Goal: Information Seeking & Learning: Learn about a topic

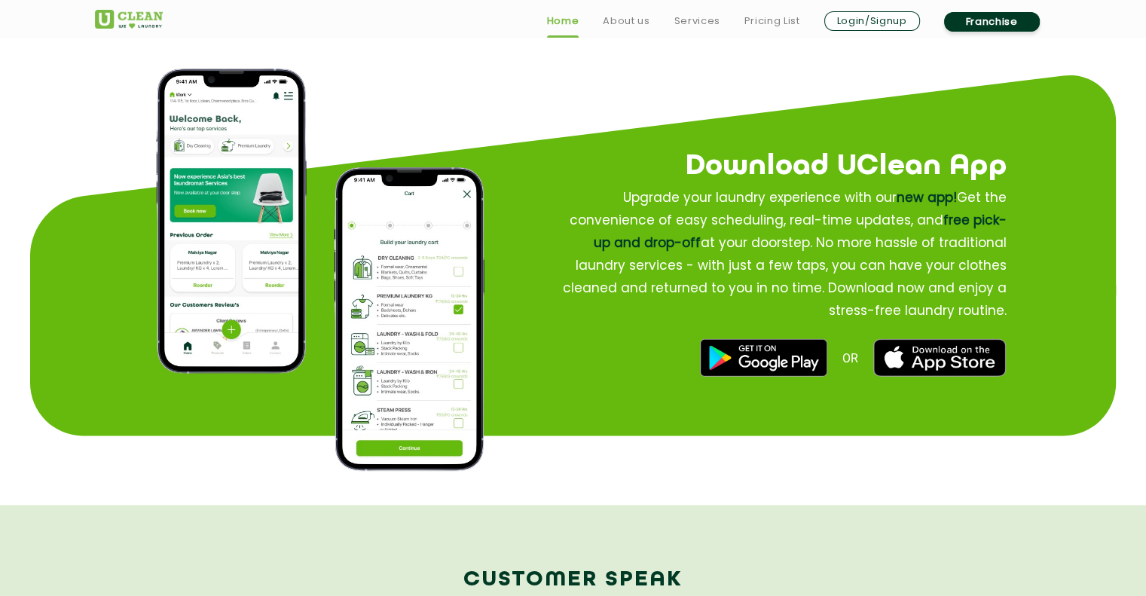
scroll to position [1801, 0]
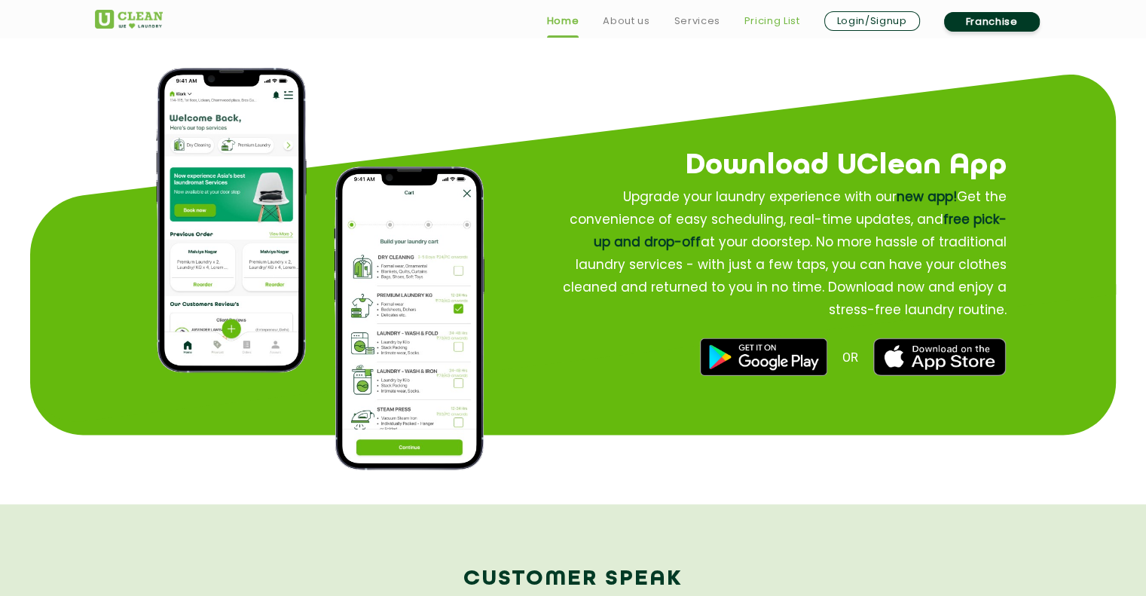
click at [766, 19] on link "Pricing List" at bounding box center [772, 21] width 56 height 18
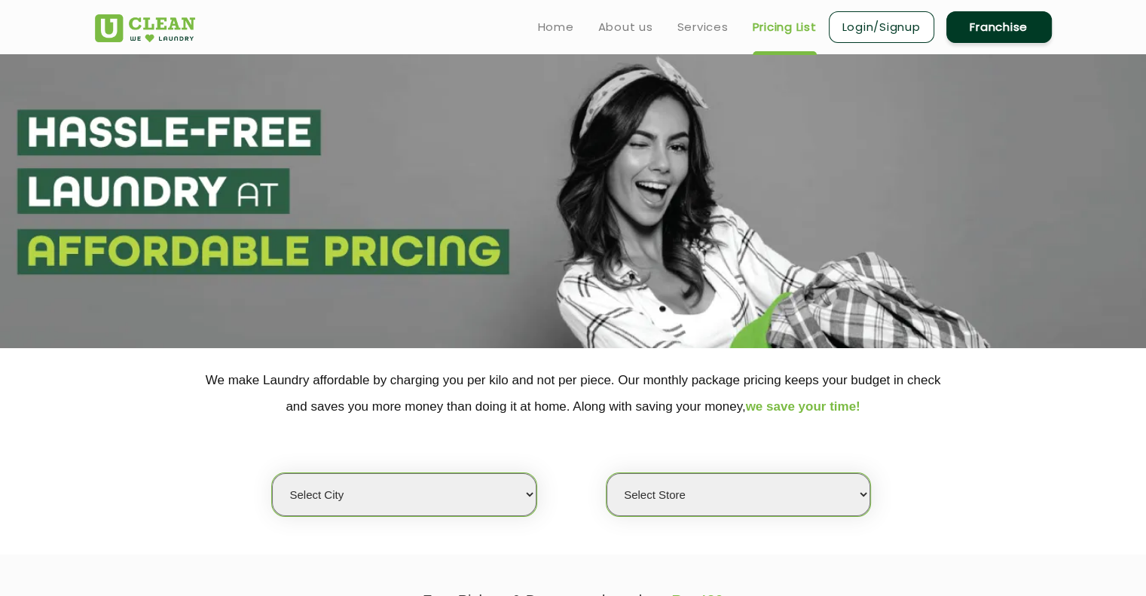
click at [519, 498] on select "Select city [GEOGRAPHIC_DATA] [GEOGRAPHIC_DATA] [GEOGRAPHIC_DATA] [GEOGRAPHIC_D…" at bounding box center [404, 494] width 264 height 43
select select "67"
click at [272, 473] on select "Select city [GEOGRAPHIC_DATA] [GEOGRAPHIC_DATA] [GEOGRAPHIC_DATA] [GEOGRAPHIC_D…" at bounding box center [404, 494] width 264 height 43
click at [762, 490] on select "Select Store [GEOGRAPHIC_DATA] [GEOGRAPHIC_DATA] [GEOGRAPHIC_DATA] [GEOGRAPHIC_…" at bounding box center [739, 494] width 264 height 43
select select "481"
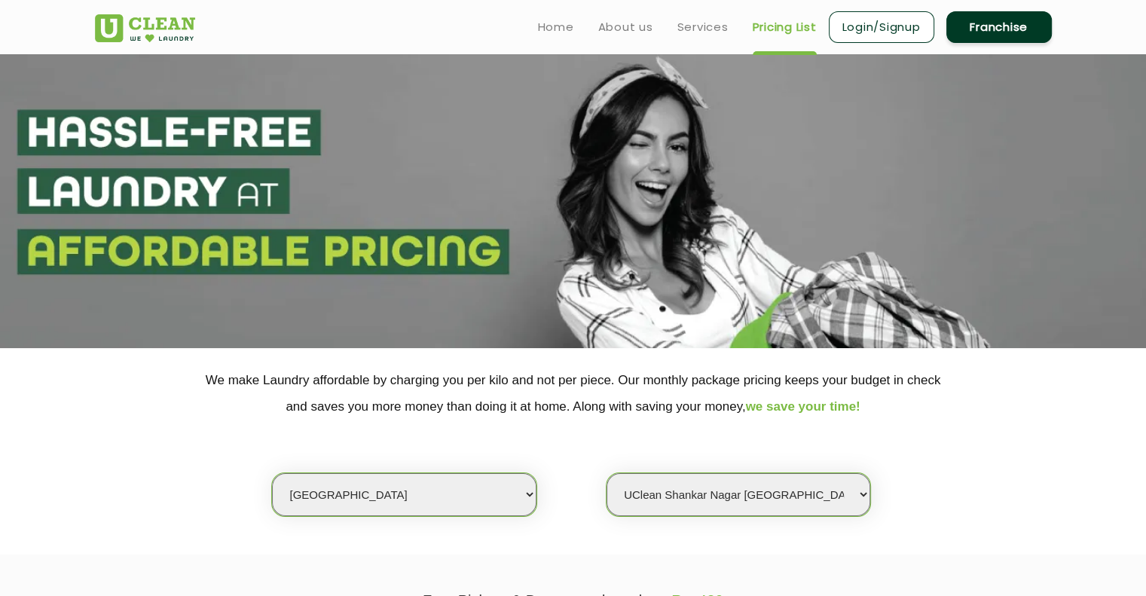
click at [607, 473] on select "Select Store [GEOGRAPHIC_DATA] [GEOGRAPHIC_DATA] [GEOGRAPHIC_DATA] [GEOGRAPHIC_…" at bounding box center [739, 494] width 264 height 43
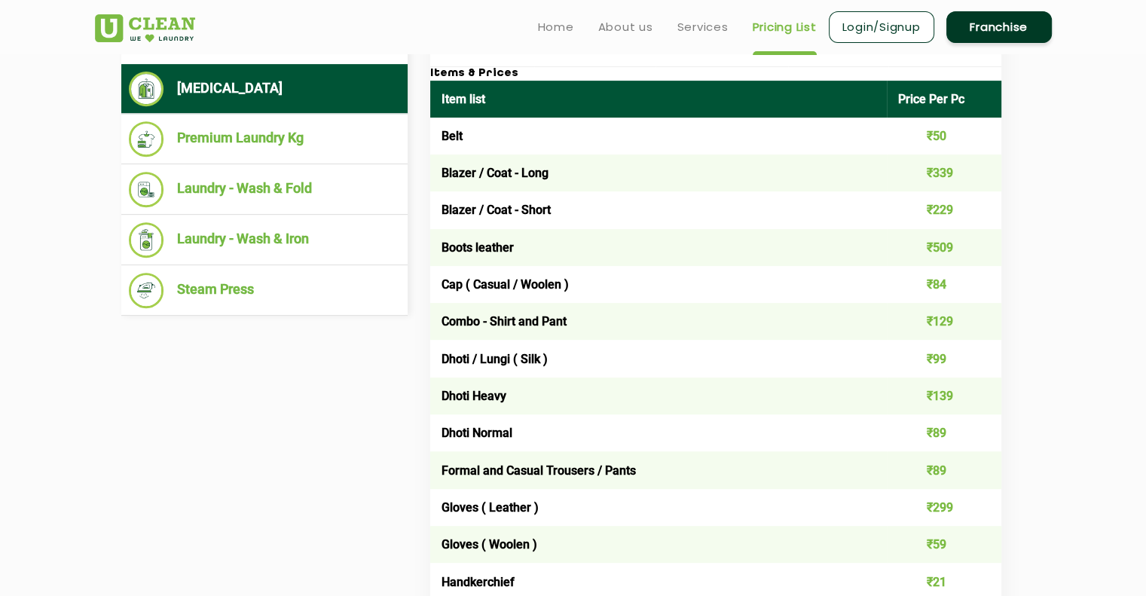
scroll to position [615, 0]
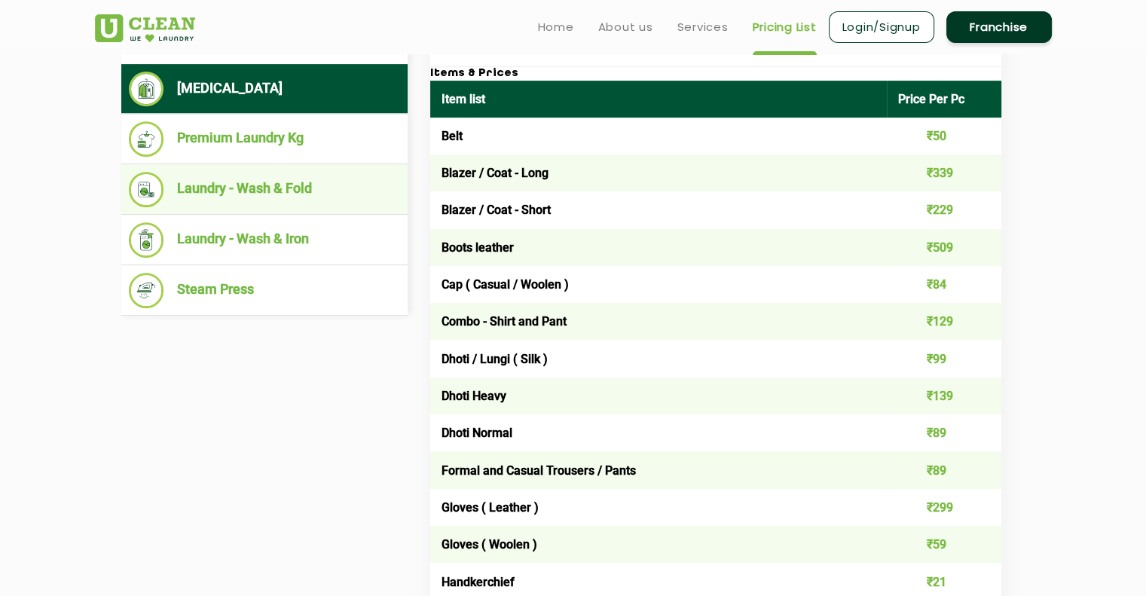
click at [271, 183] on li "Laundry - Wash & Fold" at bounding box center [264, 189] width 271 height 35
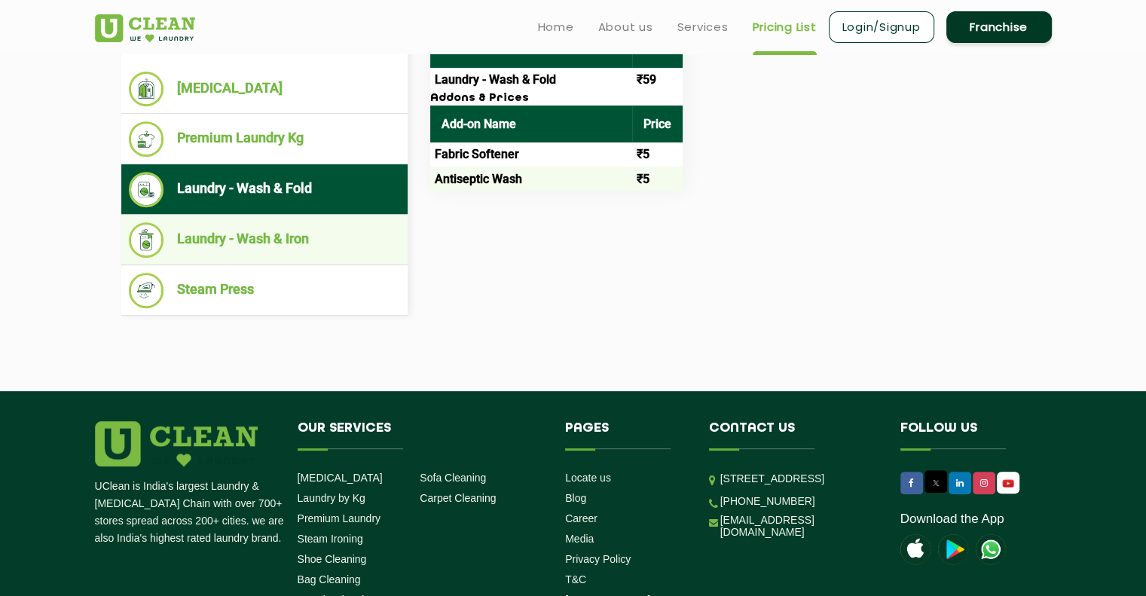
click at [262, 235] on li "Laundry - Wash & Iron" at bounding box center [264, 239] width 271 height 35
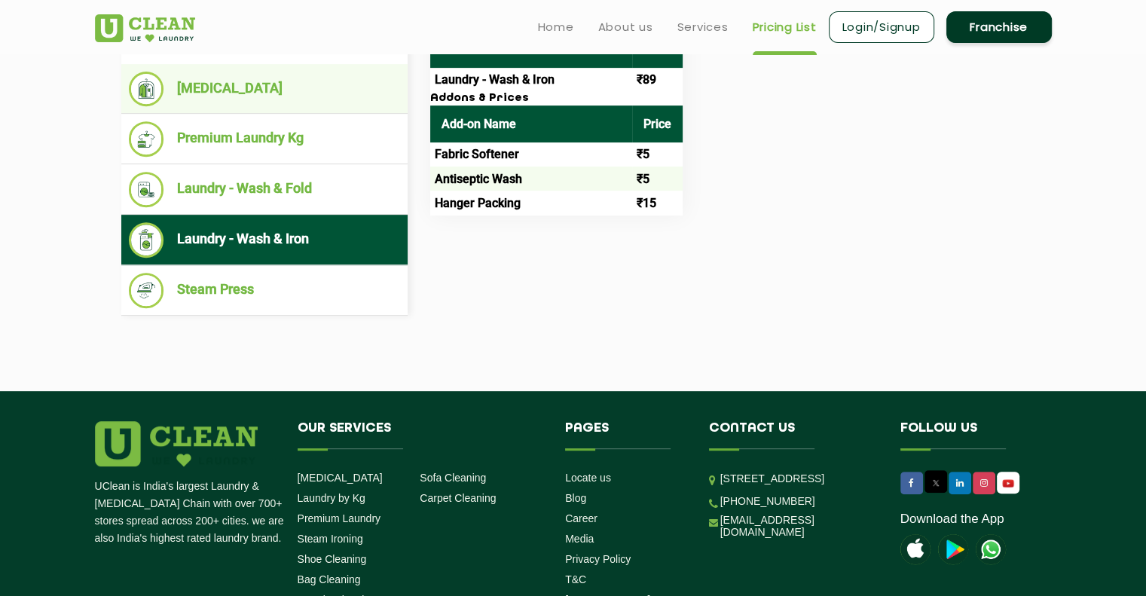
click at [232, 90] on li "[MEDICAL_DATA]" at bounding box center [264, 89] width 271 height 35
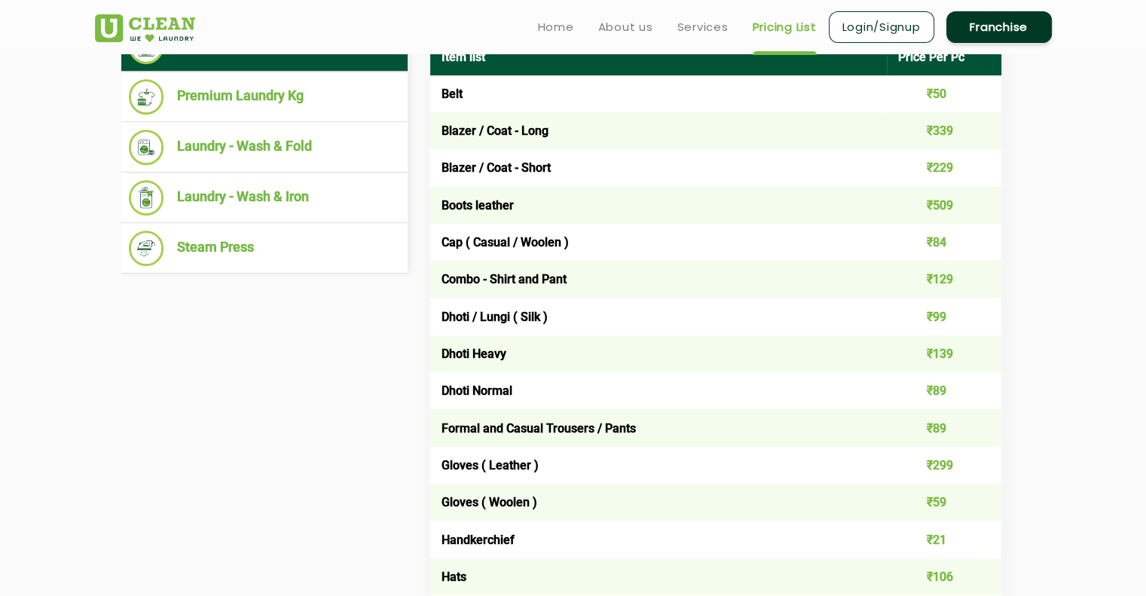
scroll to position [659, 0]
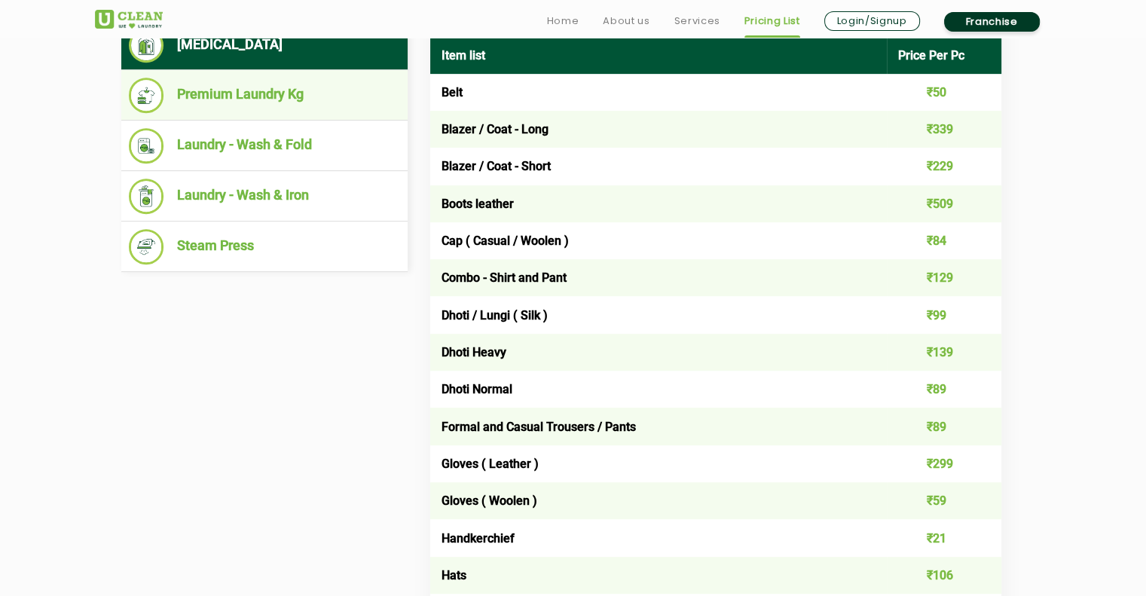
click at [179, 95] on li "Premium Laundry Kg" at bounding box center [264, 95] width 271 height 35
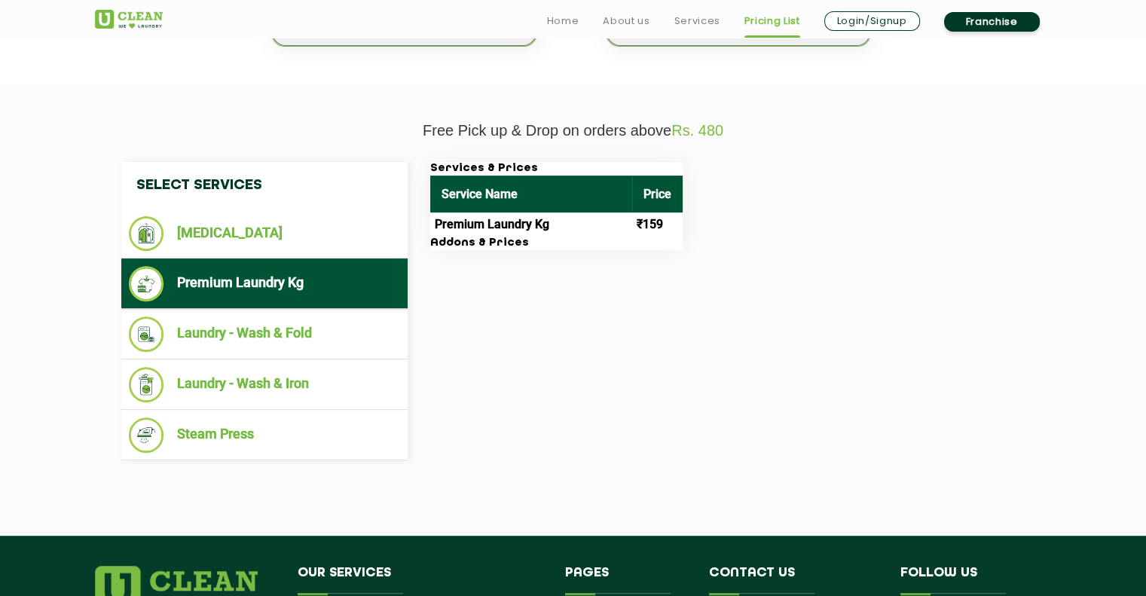
scroll to position [472, 0]
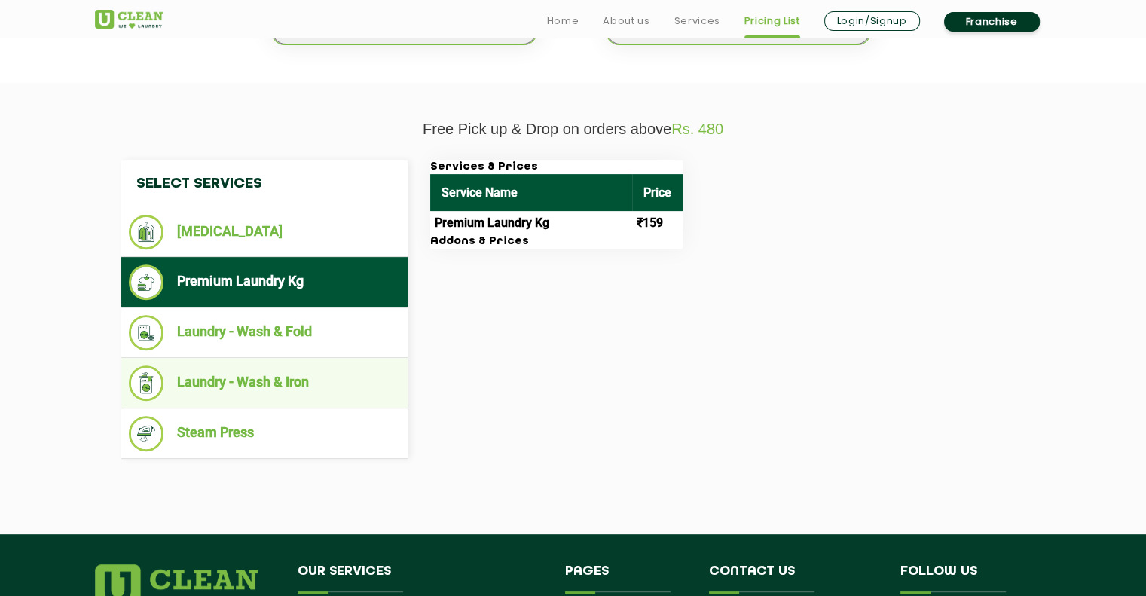
click at [280, 376] on li "Laundry - Wash & Iron" at bounding box center [264, 382] width 271 height 35
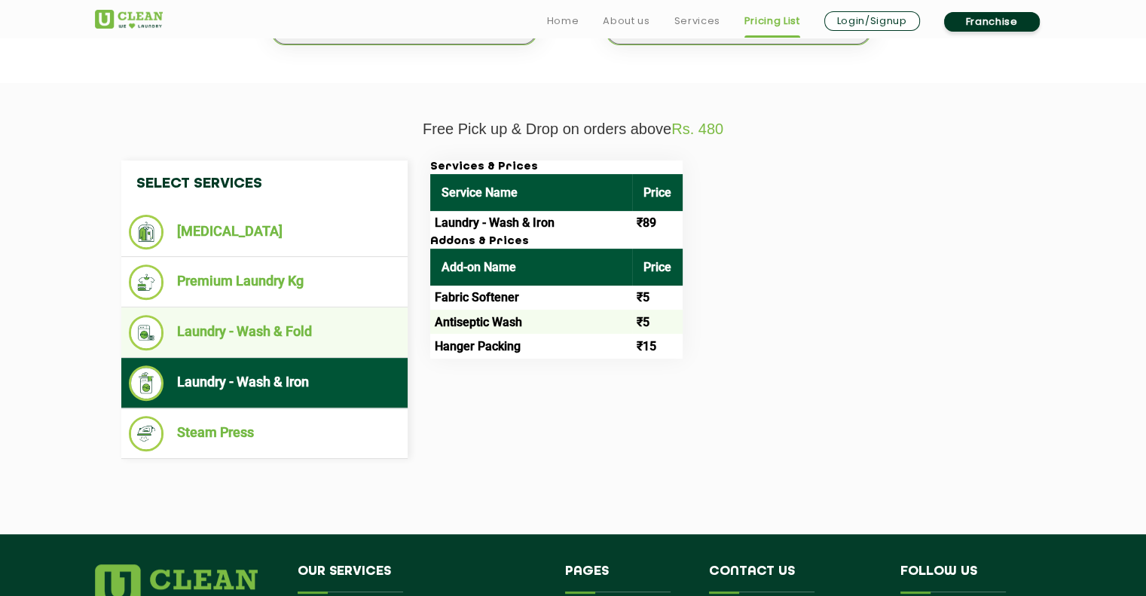
click at [263, 332] on li "Laundry - Wash & Fold" at bounding box center [264, 332] width 271 height 35
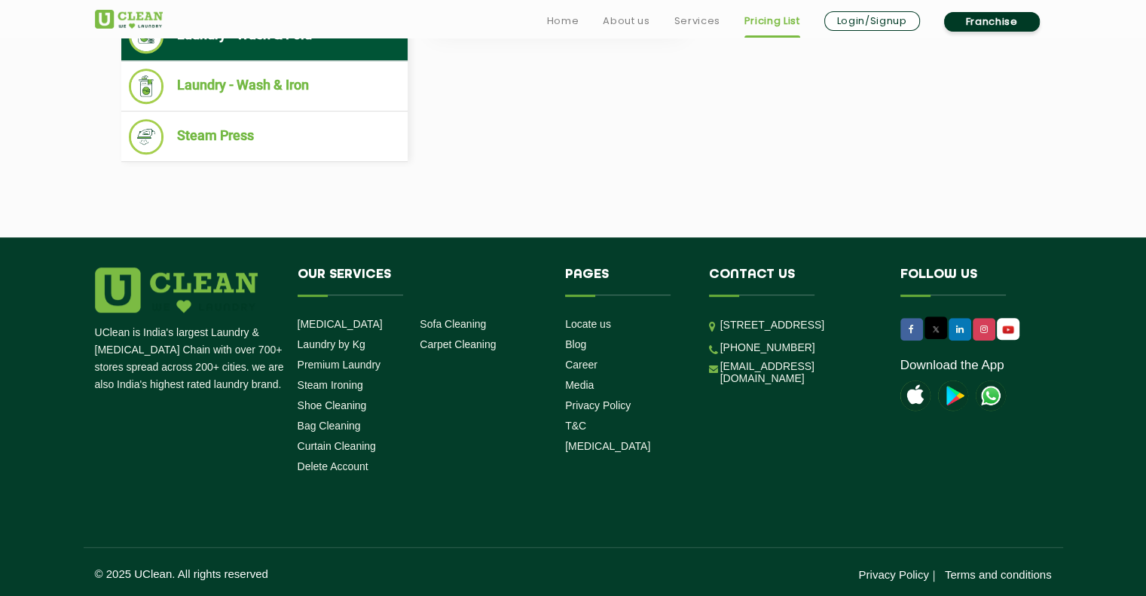
scroll to position [769, 0]
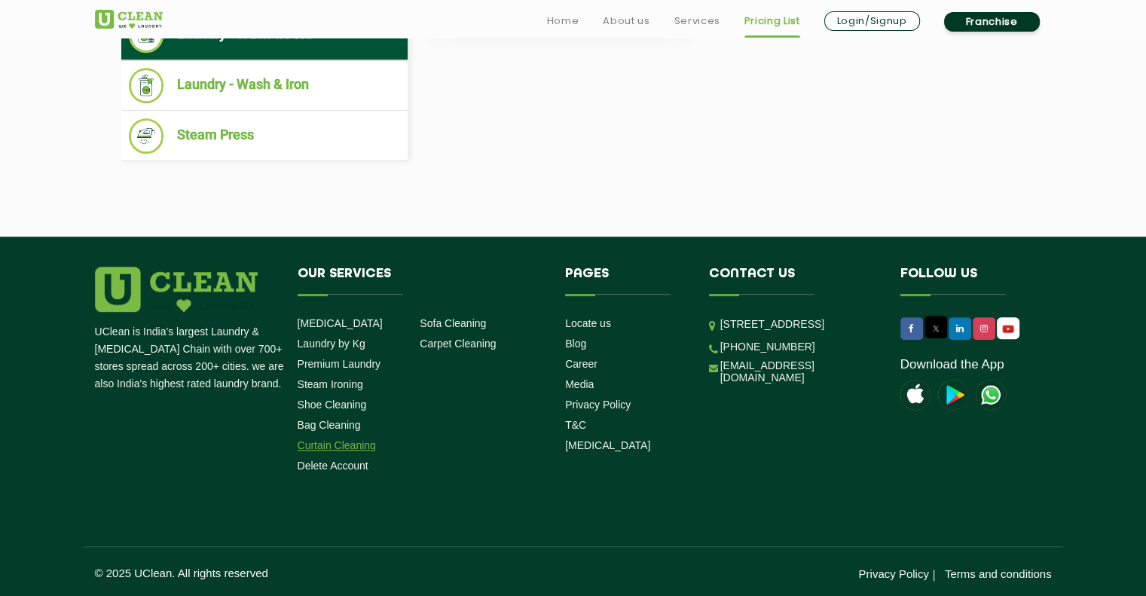
click at [353, 443] on link "Curtain Cleaning" at bounding box center [337, 445] width 78 height 12
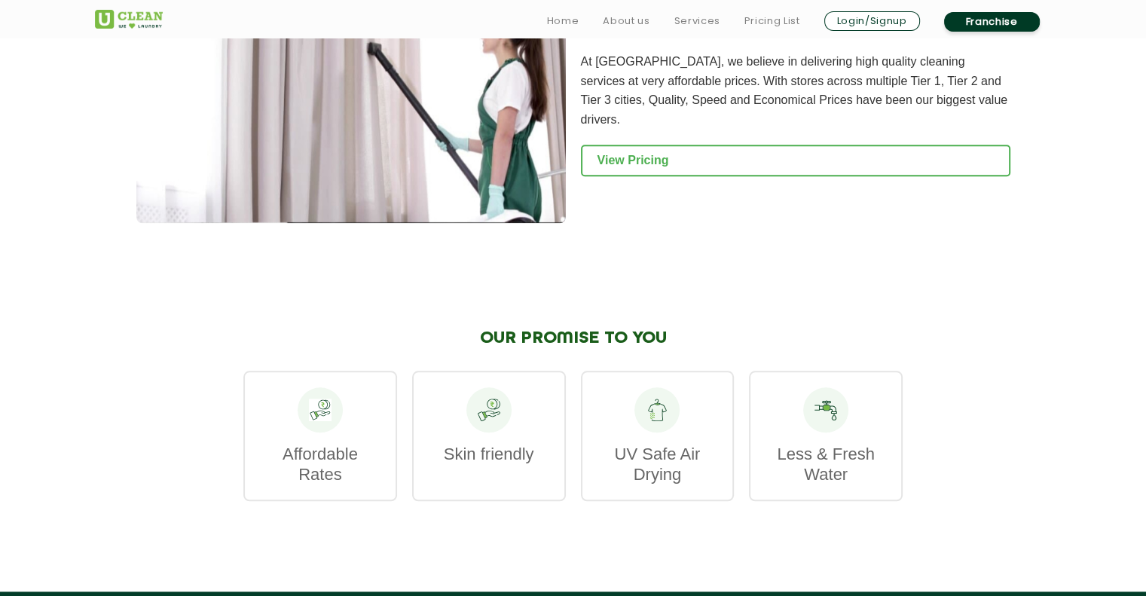
scroll to position [1621, 0]
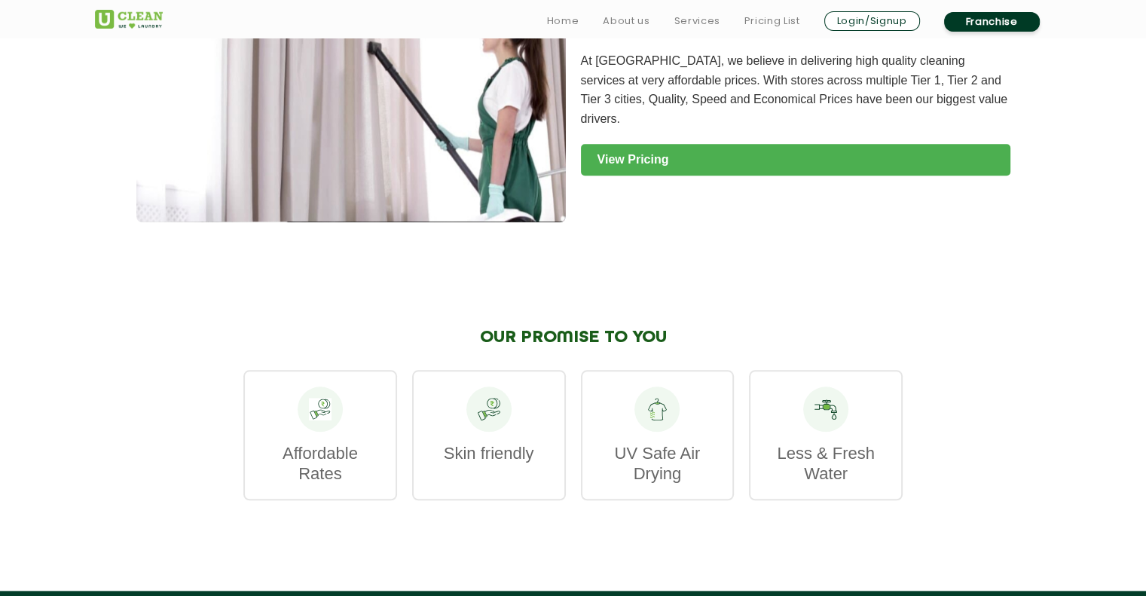
click at [668, 150] on link "View Pricing" at bounding box center [795, 160] width 429 height 32
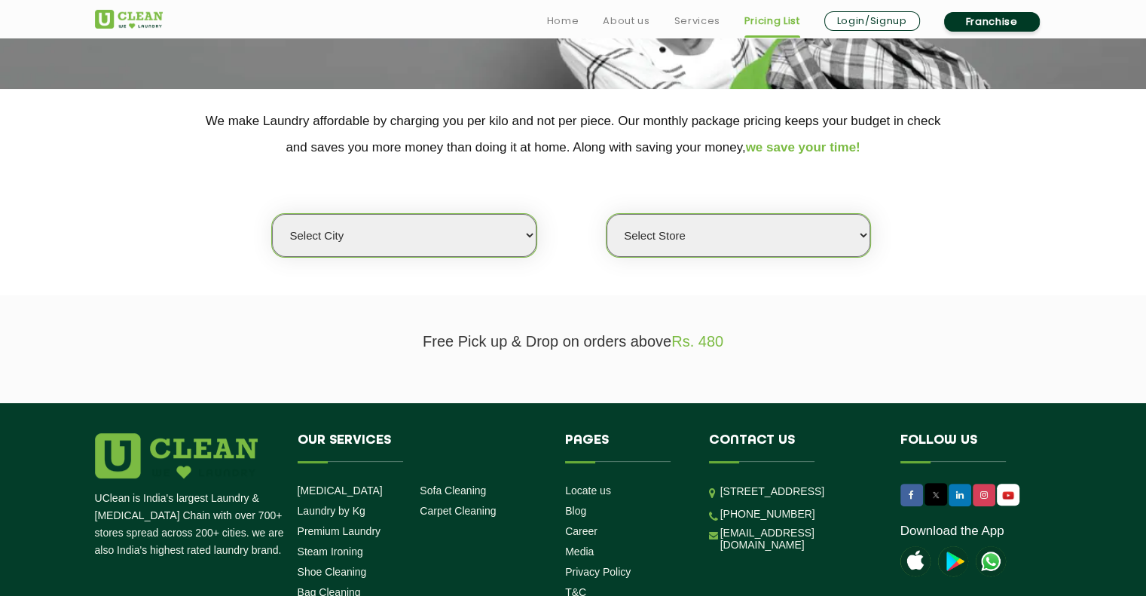
scroll to position [264, 0]
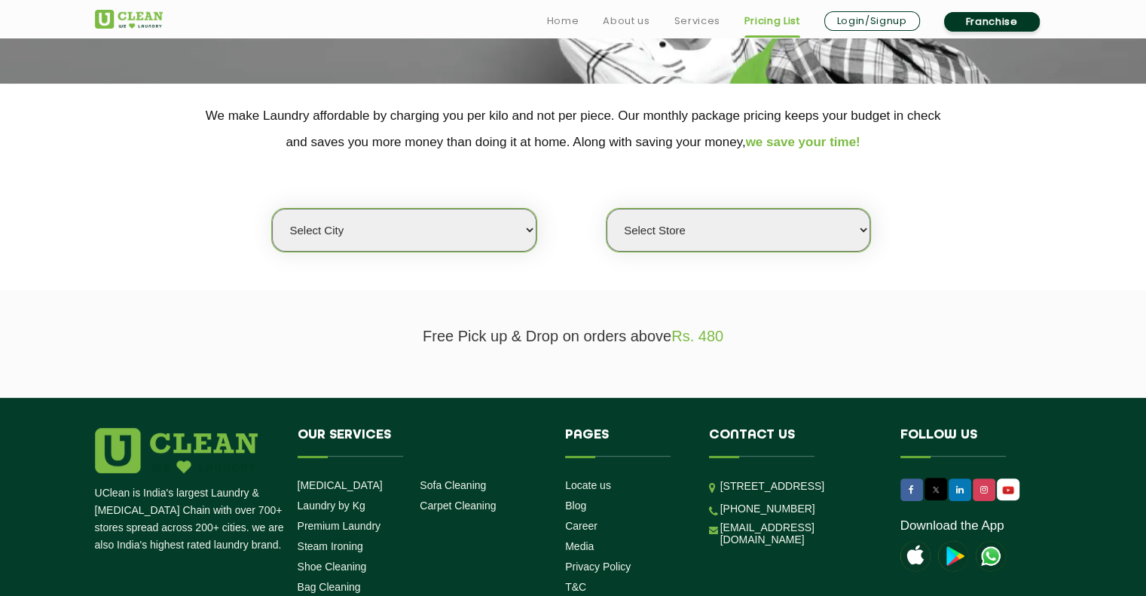
click at [496, 237] on select "Select city [GEOGRAPHIC_DATA] [GEOGRAPHIC_DATA] [GEOGRAPHIC_DATA] [GEOGRAPHIC_D…" at bounding box center [404, 230] width 264 height 43
select select "67"
click at [272, 209] on select "Select city [GEOGRAPHIC_DATA] [GEOGRAPHIC_DATA] [GEOGRAPHIC_DATA] [GEOGRAPHIC_D…" at bounding box center [404, 230] width 264 height 43
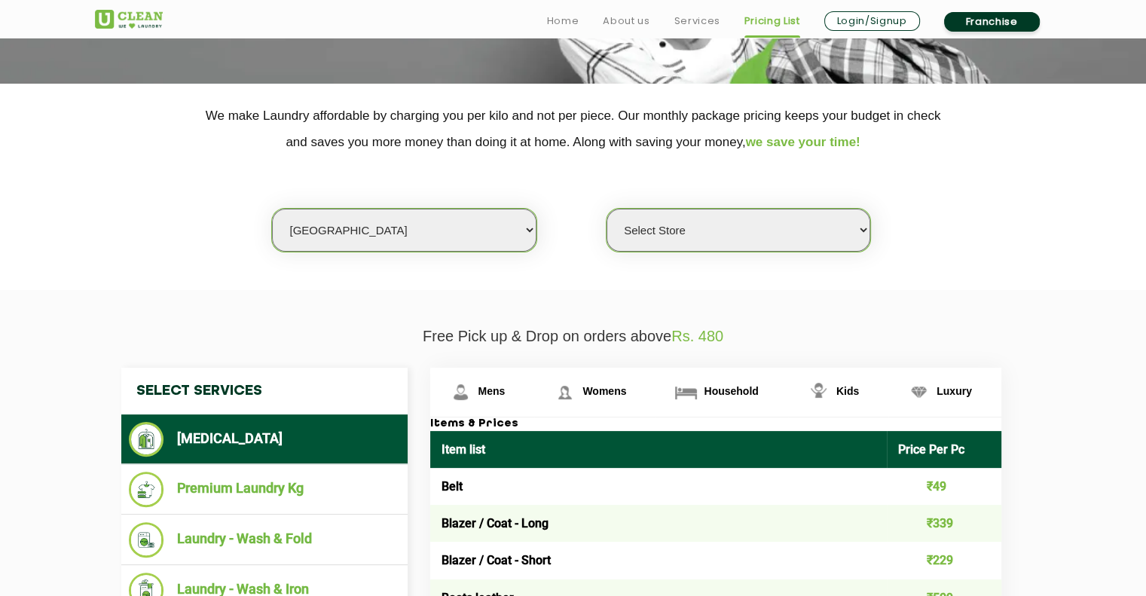
click at [683, 225] on select "Select Store [GEOGRAPHIC_DATA] [GEOGRAPHIC_DATA] [GEOGRAPHIC_DATA] [GEOGRAPHIC_…" at bounding box center [739, 230] width 264 height 43
select select "481"
click at [607, 209] on select "Select Store [GEOGRAPHIC_DATA] [GEOGRAPHIC_DATA] [GEOGRAPHIC_DATA] [GEOGRAPHIC_…" at bounding box center [739, 230] width 264 height 43
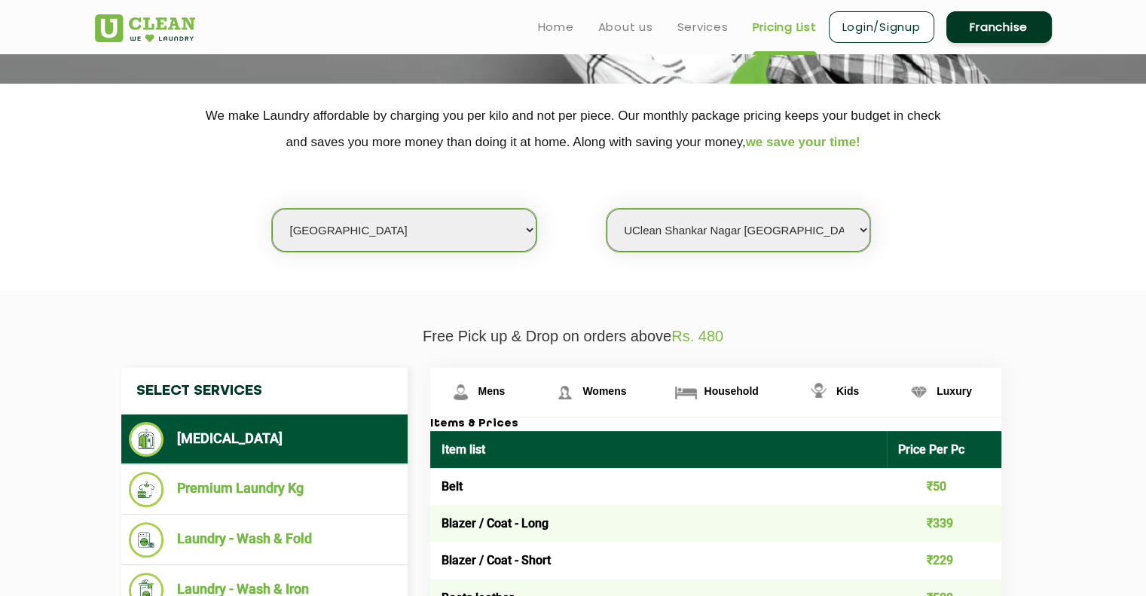
scroll to position [232, 0]
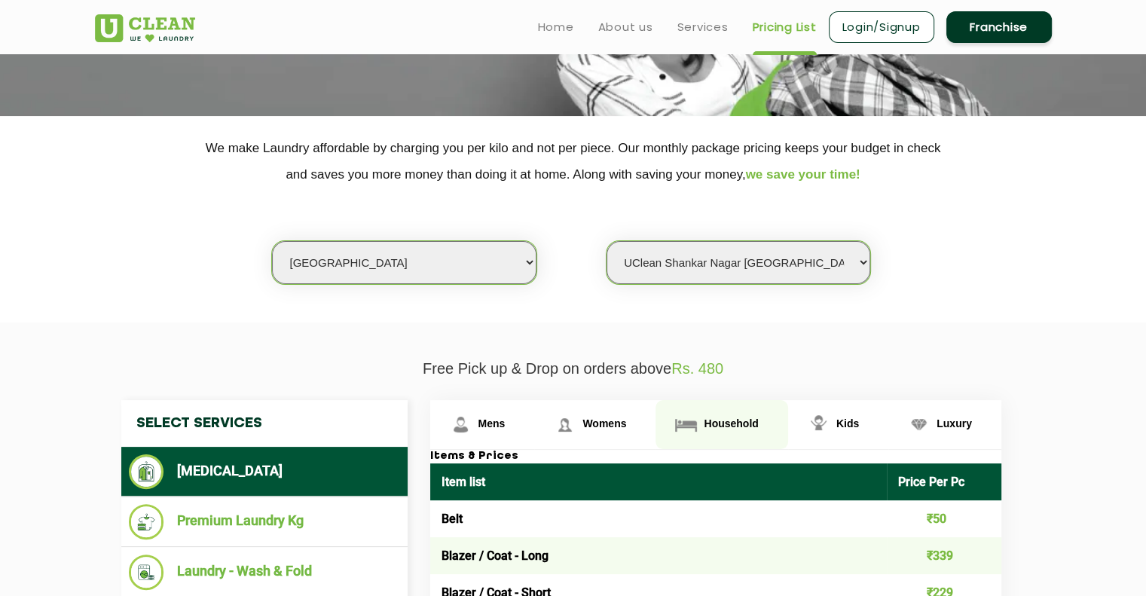
click at [708, 424] on span "Household" at bounding box center [731, 423] width 54 height 12
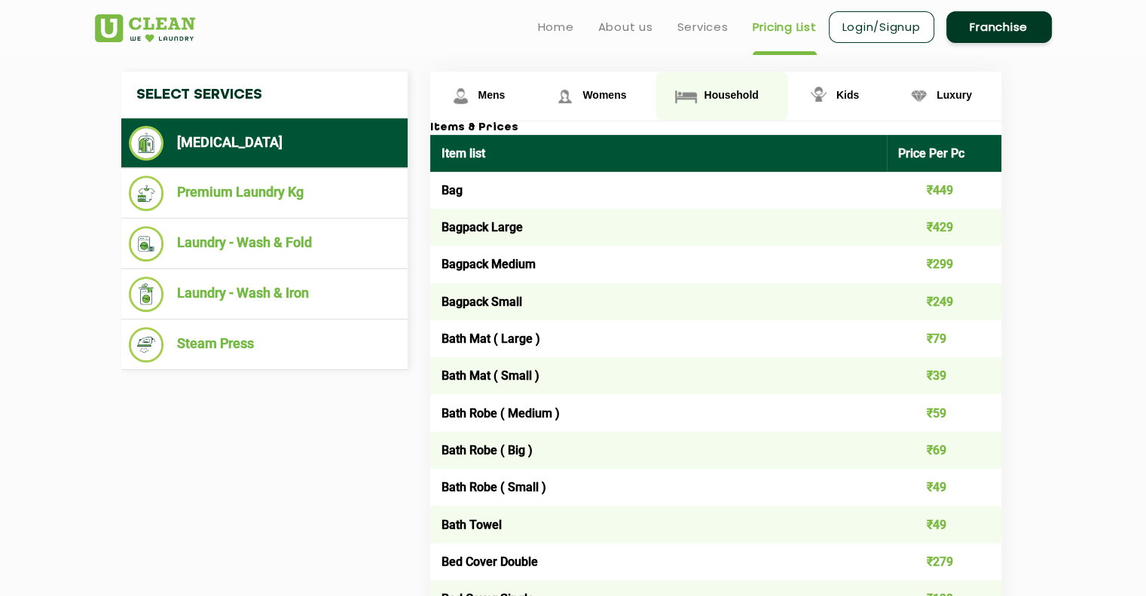
scroll to position [553, 0]
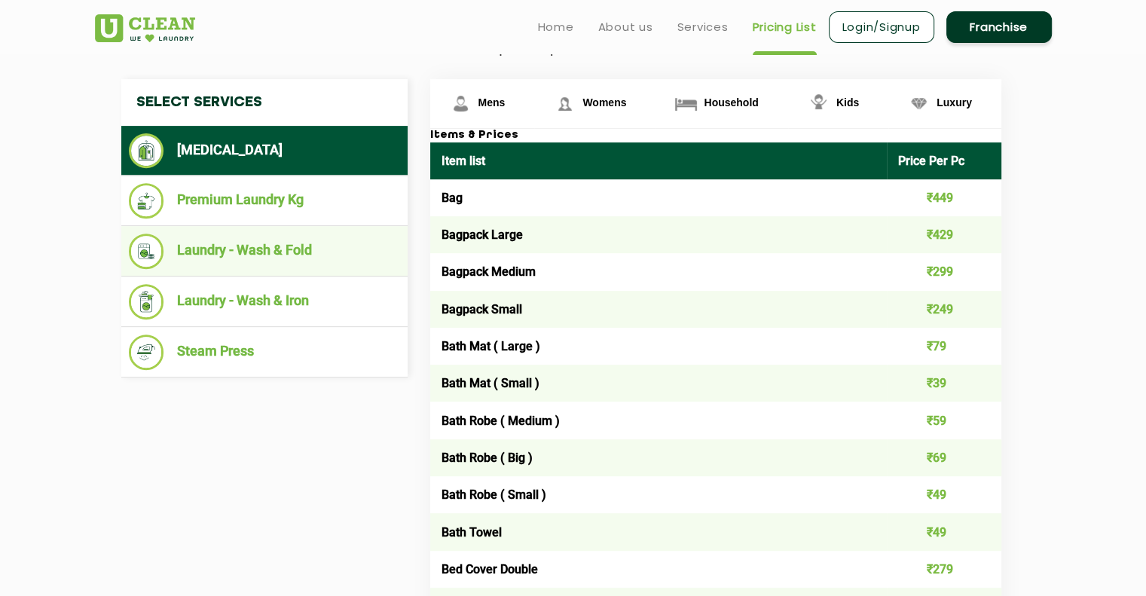
click at [252, 241] on li "Laundry - Wash & Fold" at bounding box center [264, 251] width 271 height 35
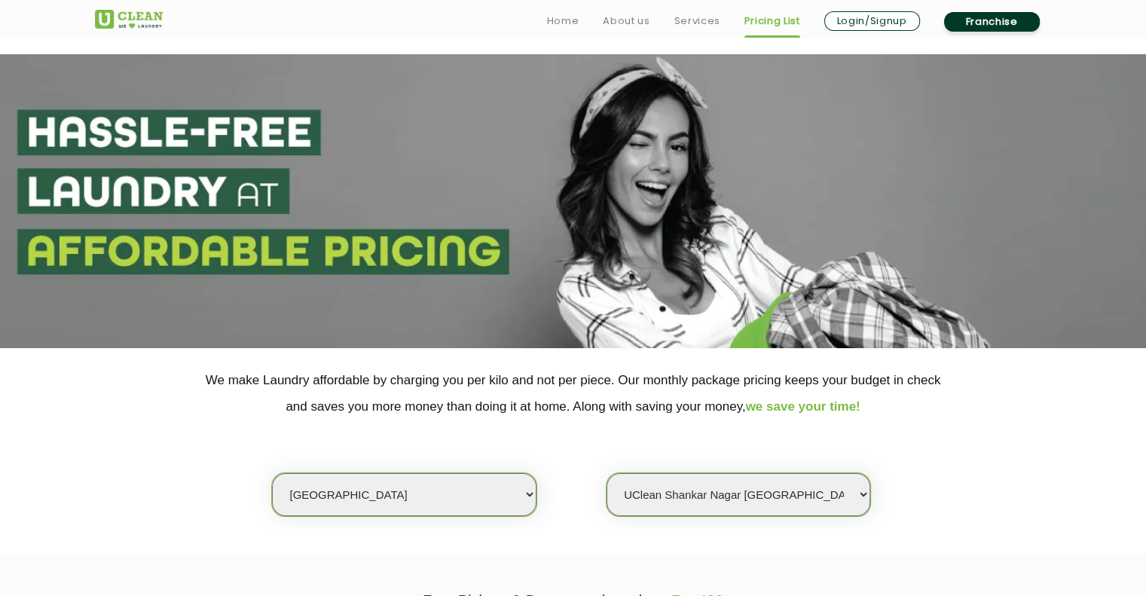
scroll to position [769, 0]
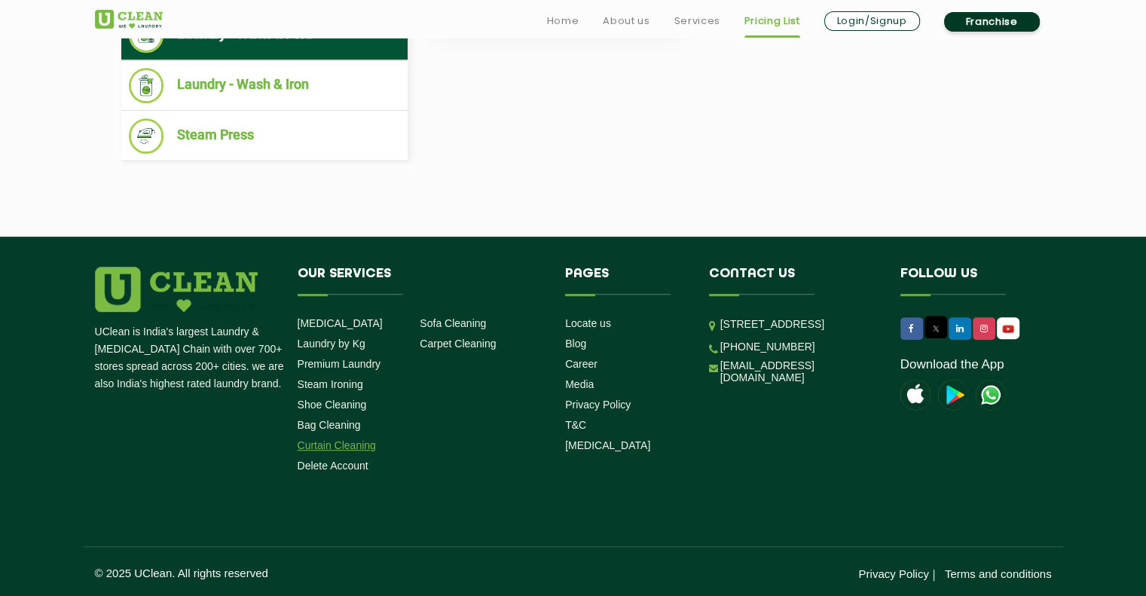
click at [331, 447] on link "Curtain Cleaning" at bounding box center [337, 445] width 78 height 12
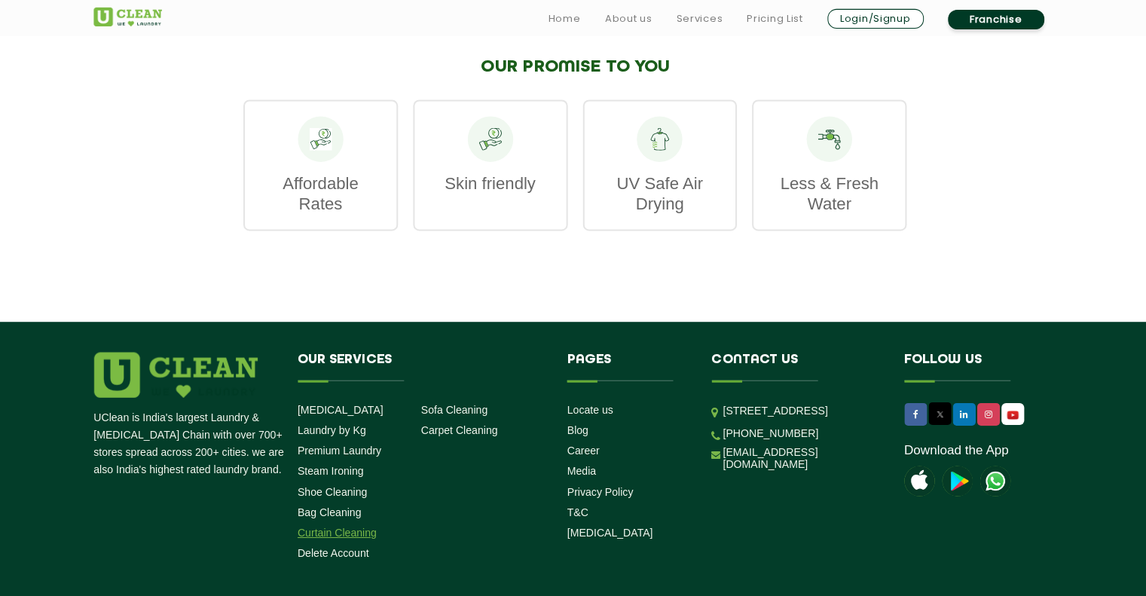
scroll to position [1890, 0]
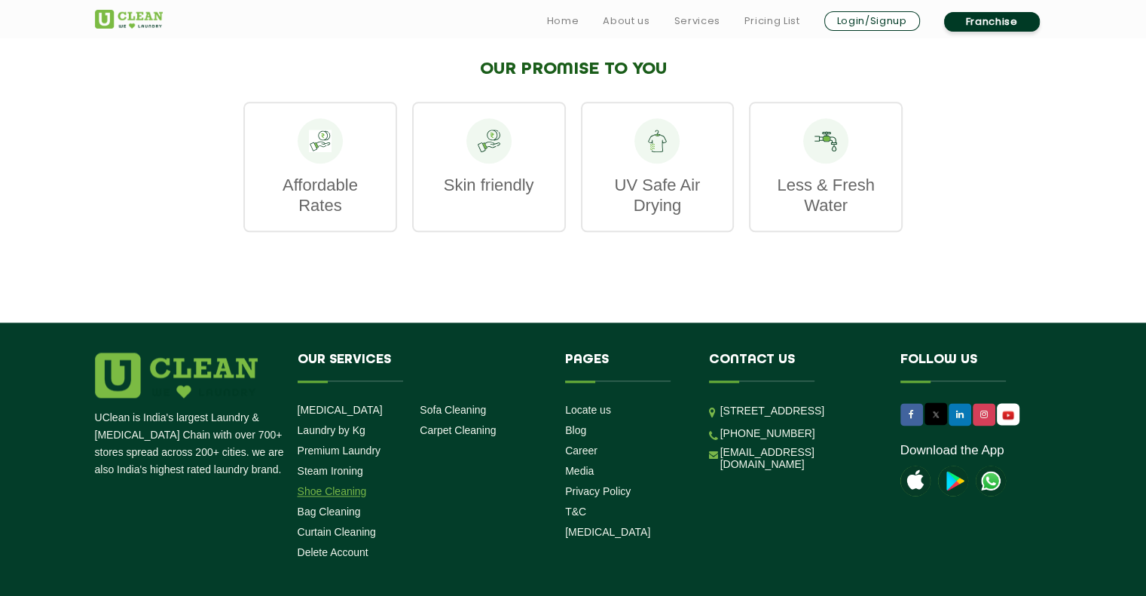
click at [331, 497] on link "Shoe Cleaning" at bounding box center [332, 491] width 69 height 12
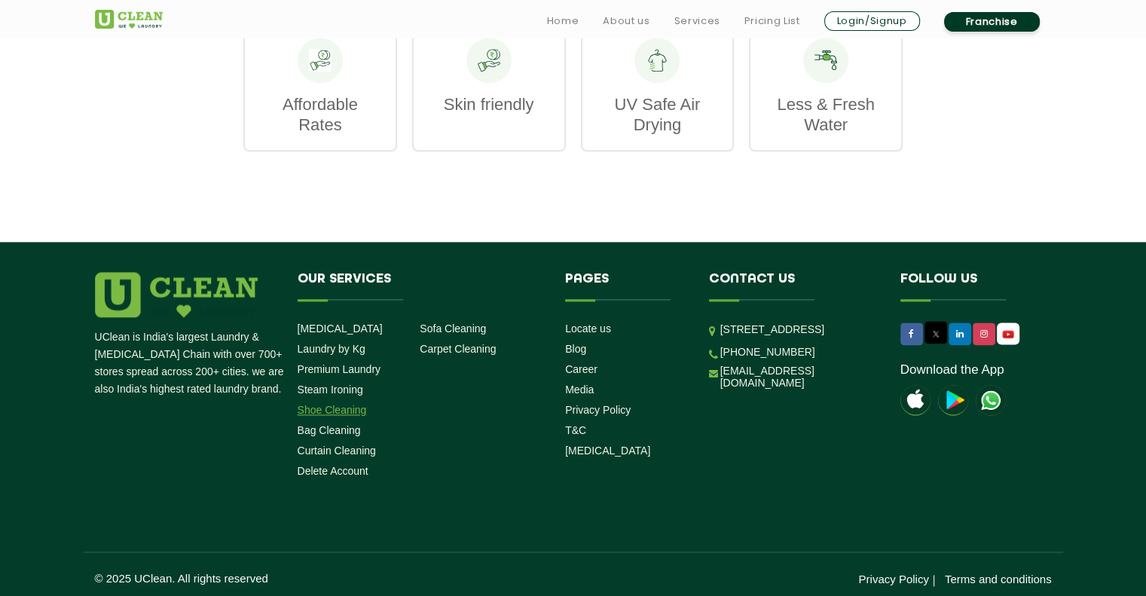
scroll to position [1961, 0]
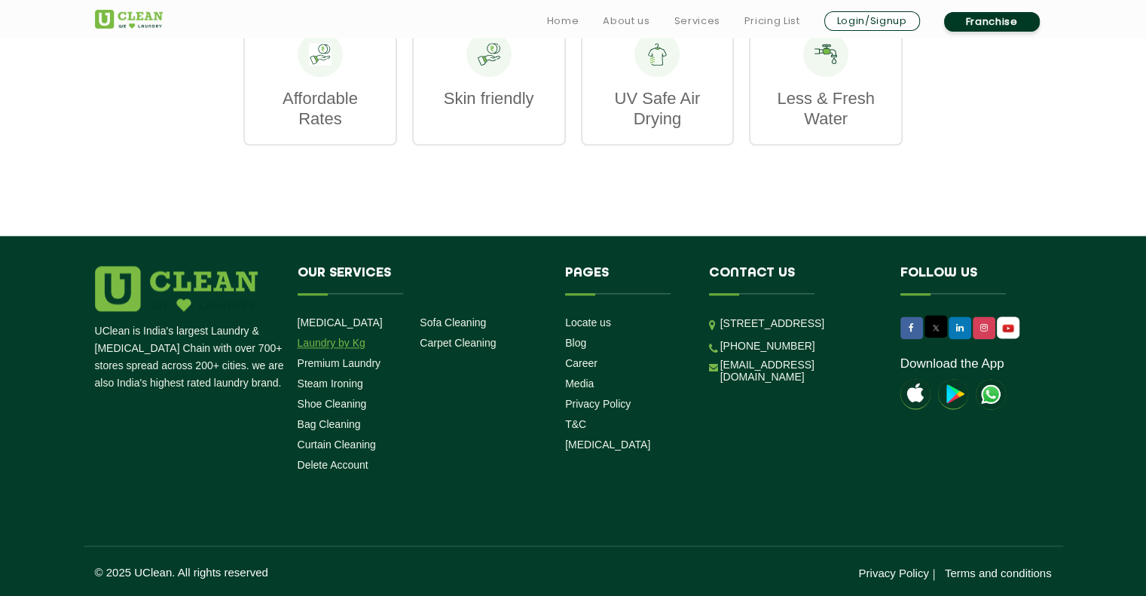
click at [326, 348] on link "Laundry by Kg" at bounding box center [332, 343] width 68 height 12
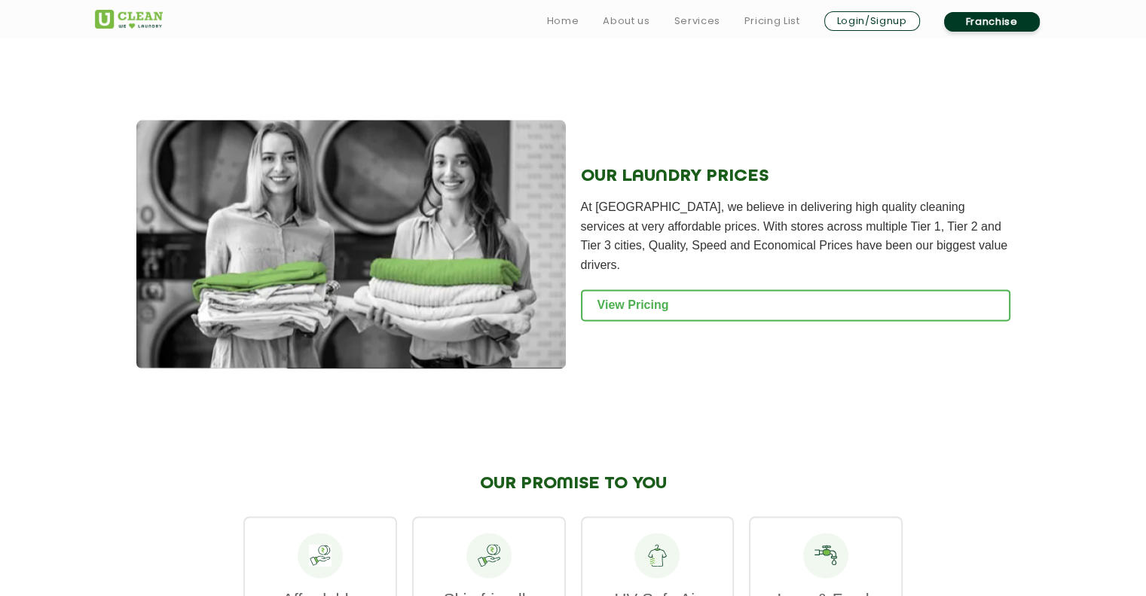
scroll to position [1914, 0]
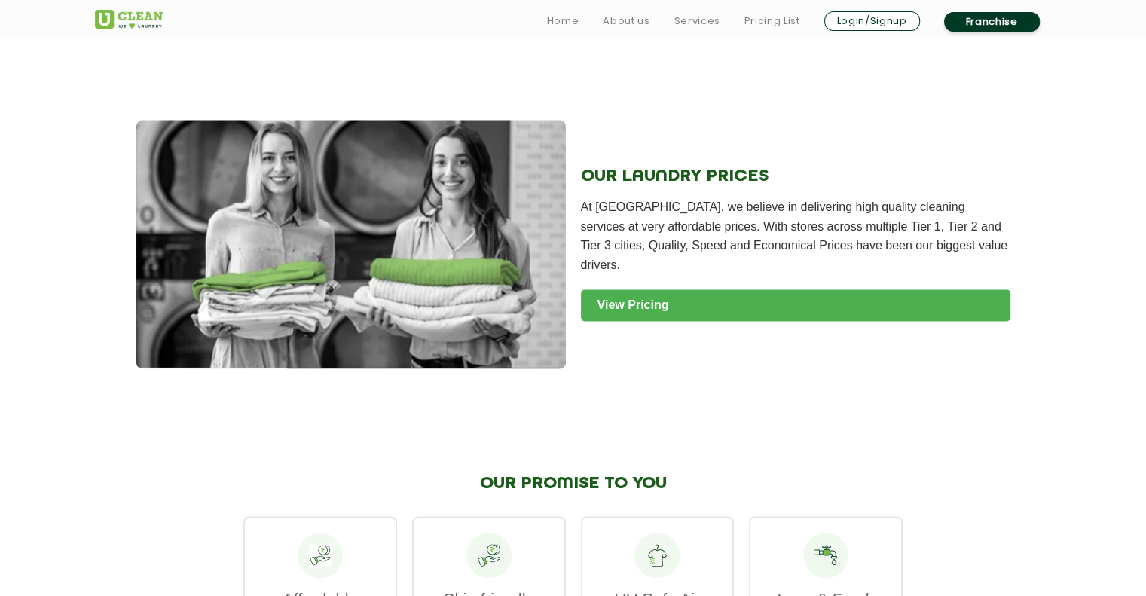
click at [692, 317] on link "View Pricing" at bounding box center [795, 305] width 429 height 32
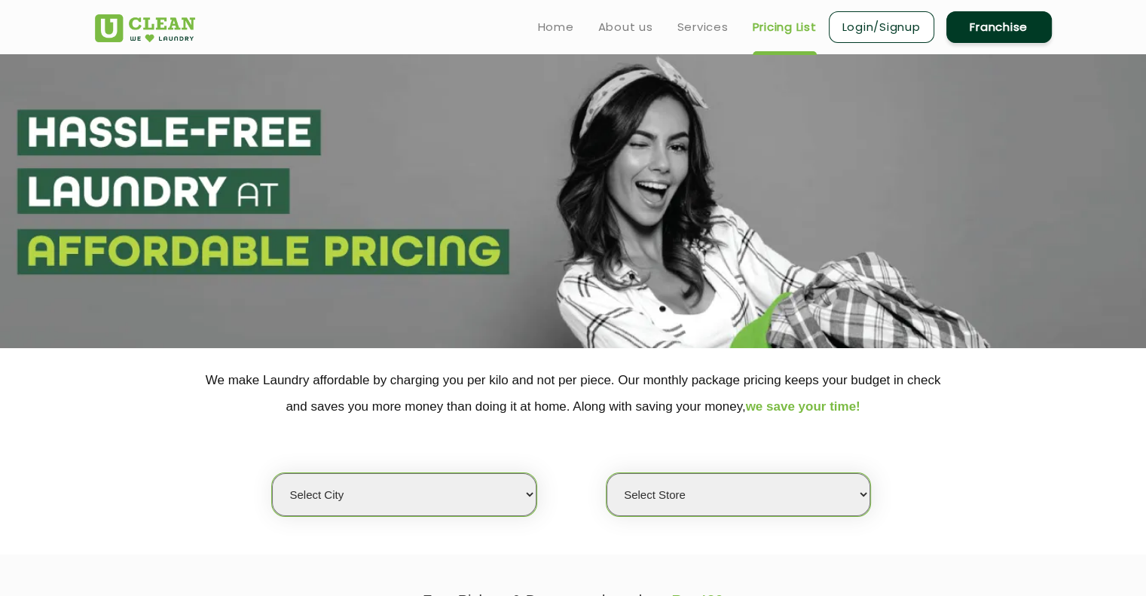
click at [515, 482] on select "Select city [GEOGRAPHIC_DATA] [GEOGRAPHIC_DATA] [GEOGRAPHIC_DATA] [GEOGRAPHIC_D…" at bounding box center [404, 494] width 264 height 43
select select "67"
click at [272, 473] on select "Select city [GEOGRAPHIC_DATA] [GEOGRAPHIC_DATA] [GEOGRAPHIC_DATA] [GEOGRAPHIC_D…" at bounding box center [404, 494] width 264 height 43
click at [705, 497] on select "Select Store [GEOGRAPHIC_DATA] [GEOGRAPHIC_DATA] [GEOGRAPHIC_DATA] [GEOGRAPHIC_…" at bounding box center [739, 494] width 264 height 43
select select "481"
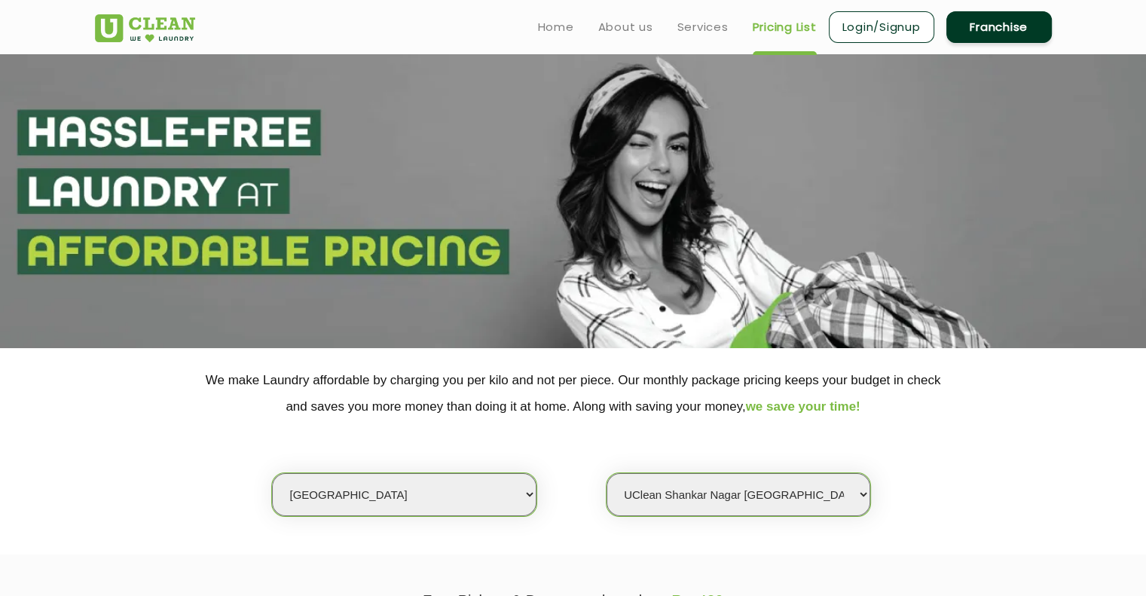
click at [607, 473] on select "Select Store [GEOGRAPHIC_DATA] [GEOGRAPHIC_DATA] [GEOGRAPHIC_DATA] [GEOGRAPHIC_…" at bounding box center [739, 494] width 264 height 43
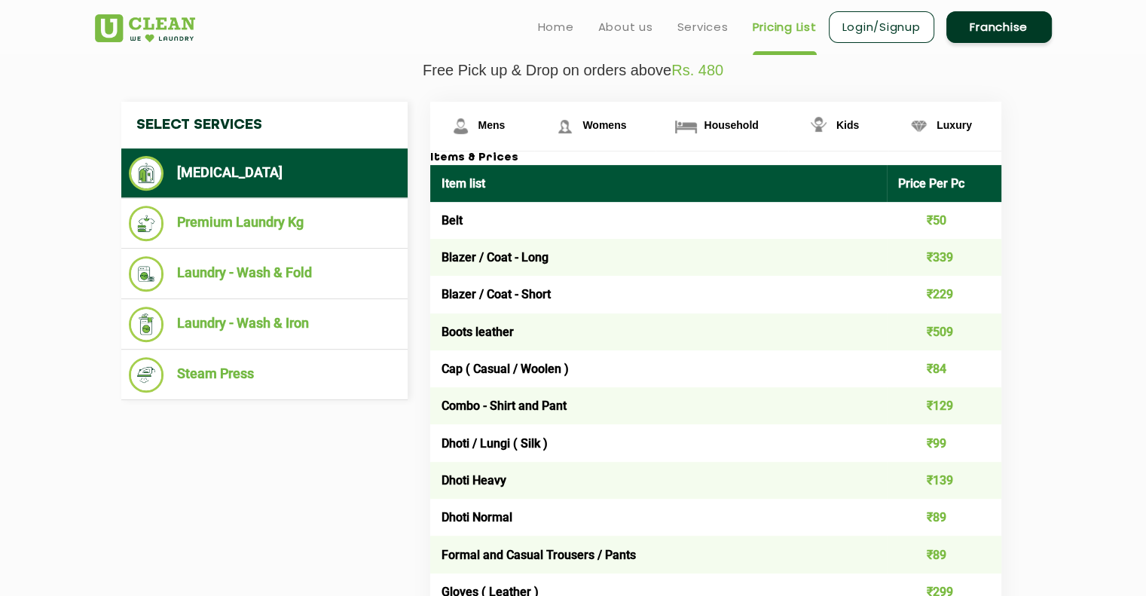
scroll to position [527, 0]
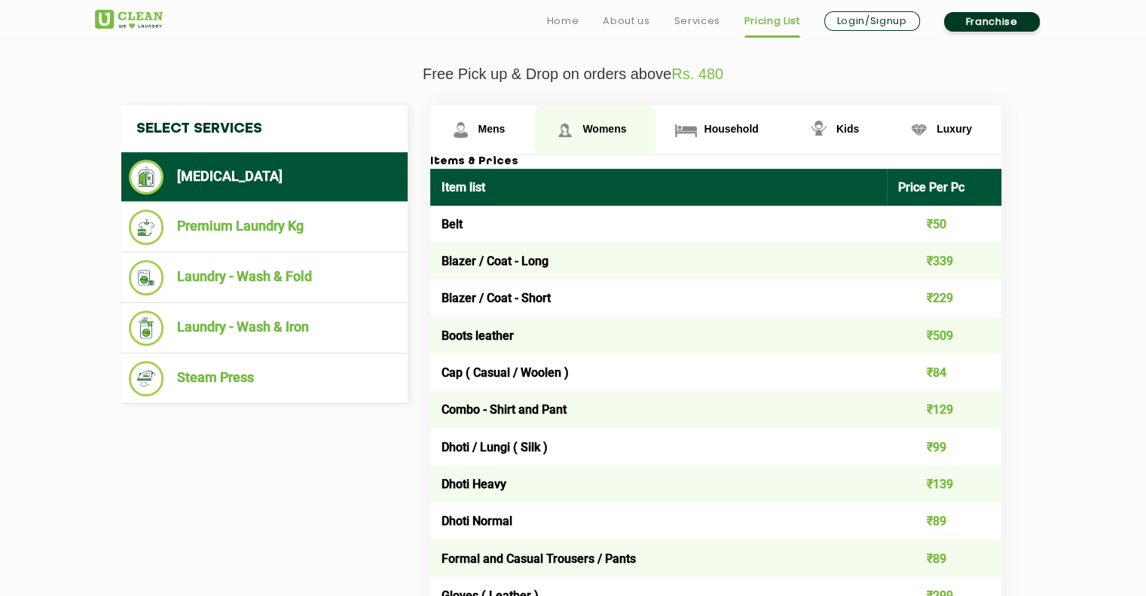
click at [586, 120] on link "Womens" at bounding box center [594, 129] width 121 height 49
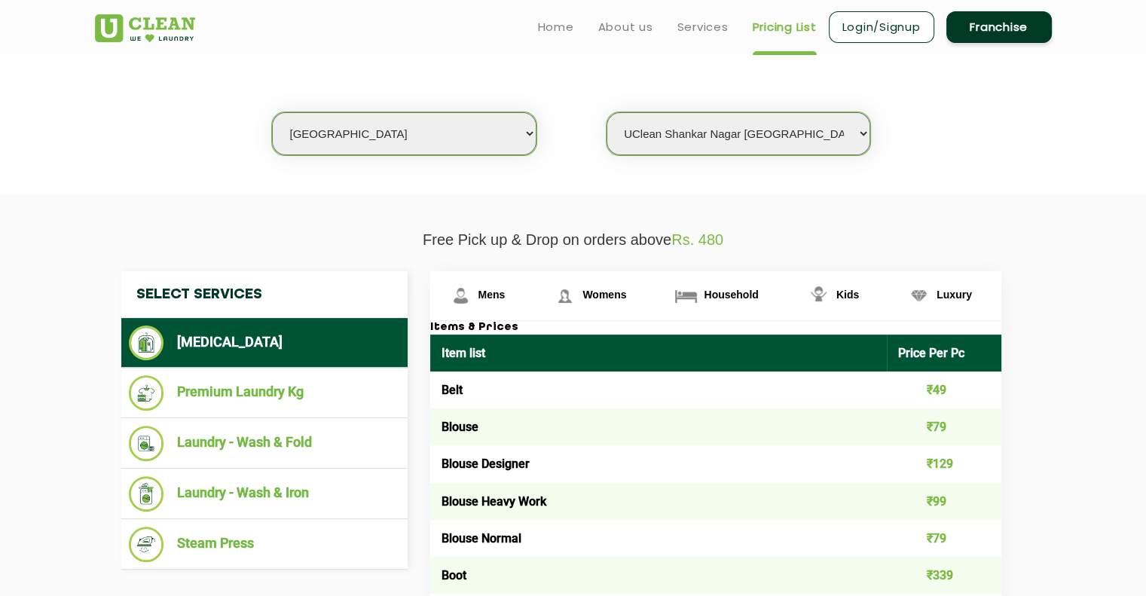
scroll to position [370, 0]
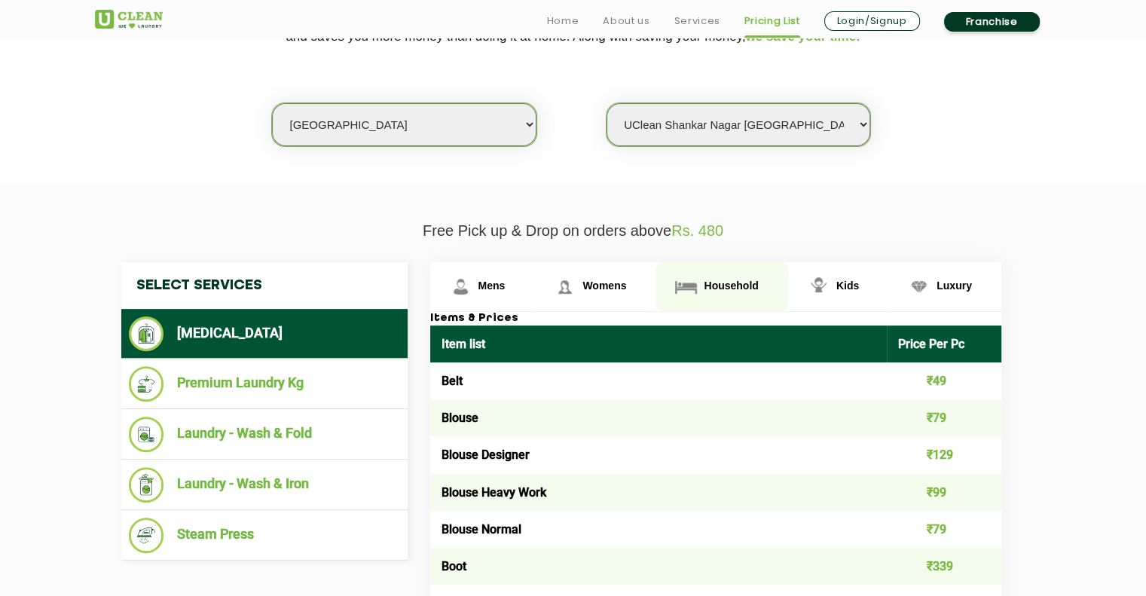
click at [726, 277] on link "Household" at bounding box center [722, 286] width 132 height 49
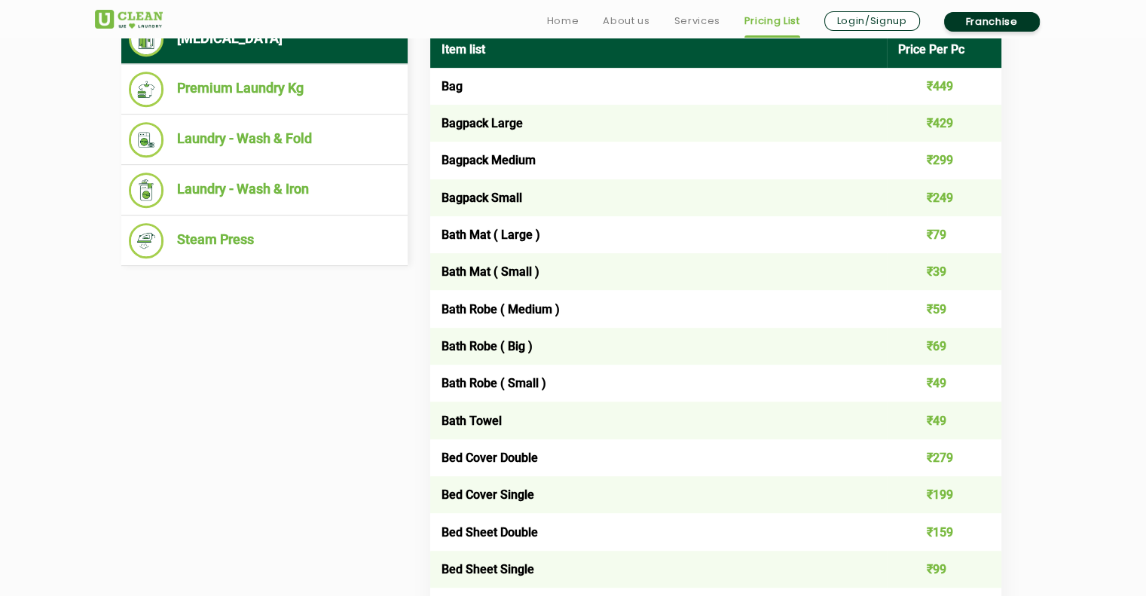
scroll to position [665, 0]
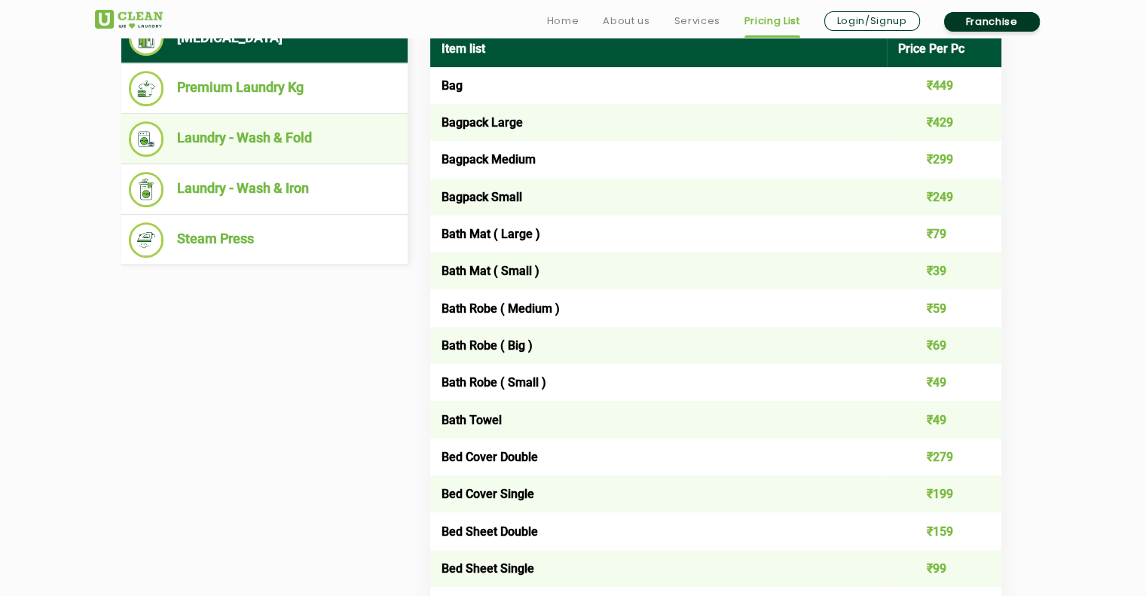
click at [255, 130] on li "Laundry - Wash & Fold" at bounding box center [264, 138] width 271 height 35
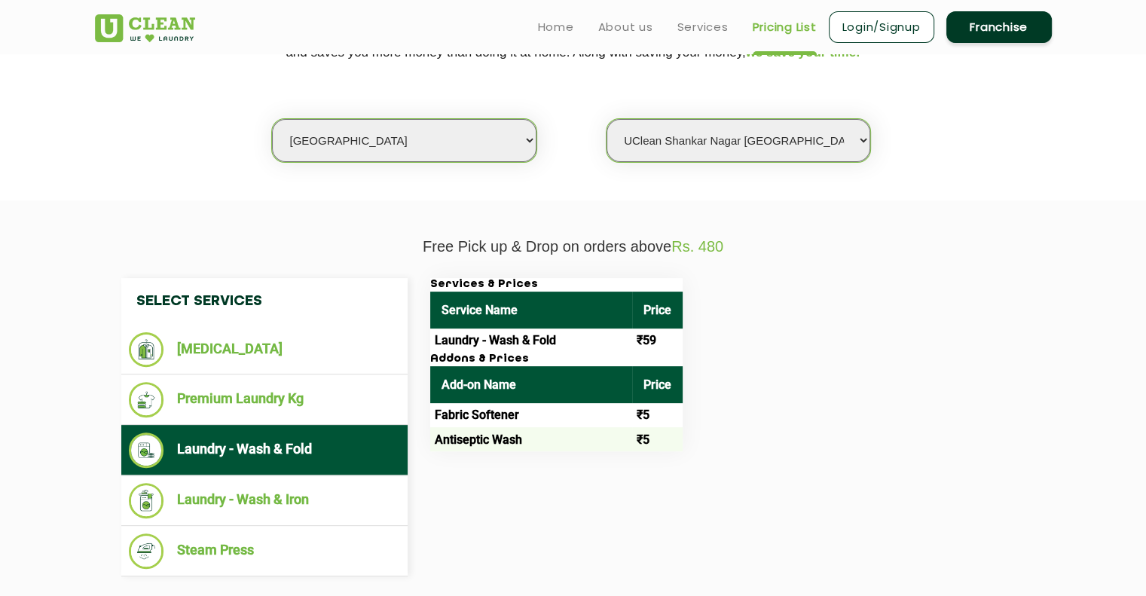
scroll to position [353, 0]
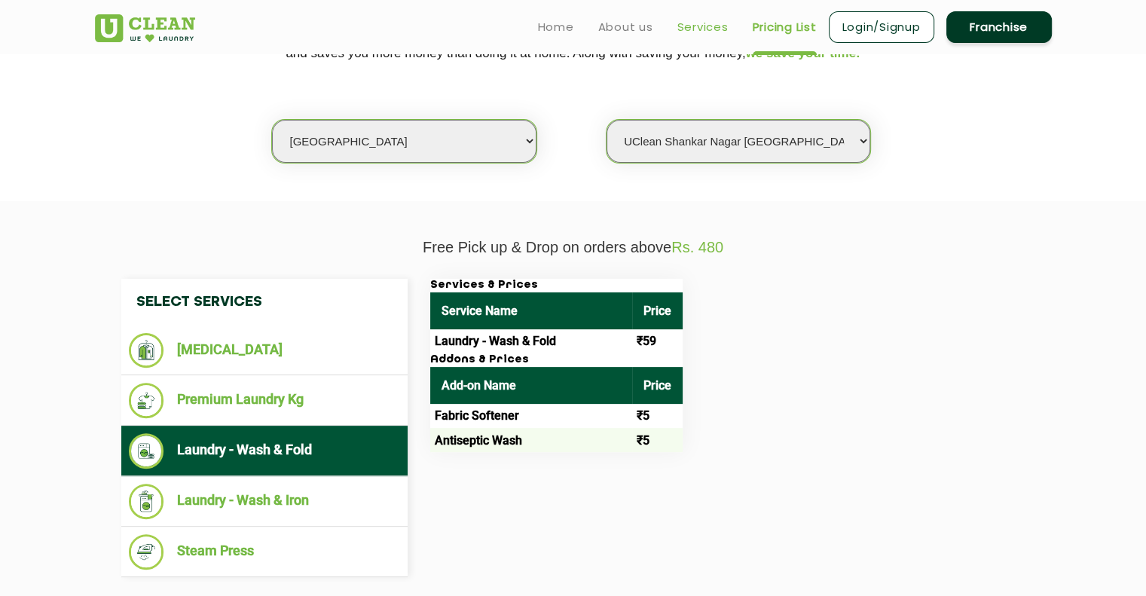
click at [696, 31] on link "Services" at bounding box center [702, 27] width 51 height 18
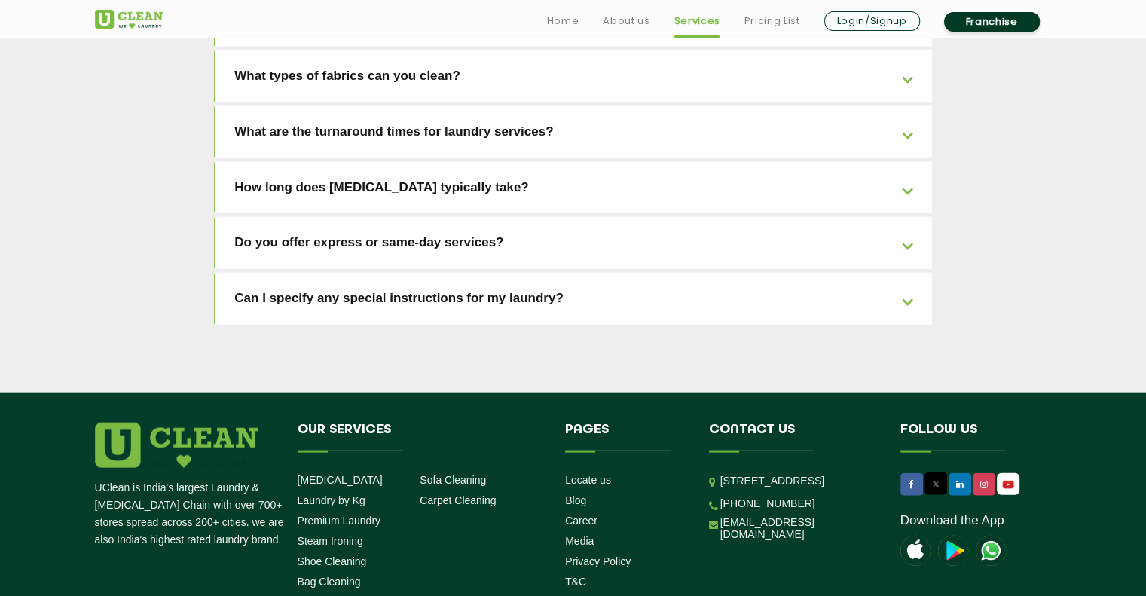
scroll to position [3390, 0]
